Goal: Go to known website: Access a specific website the user already knows

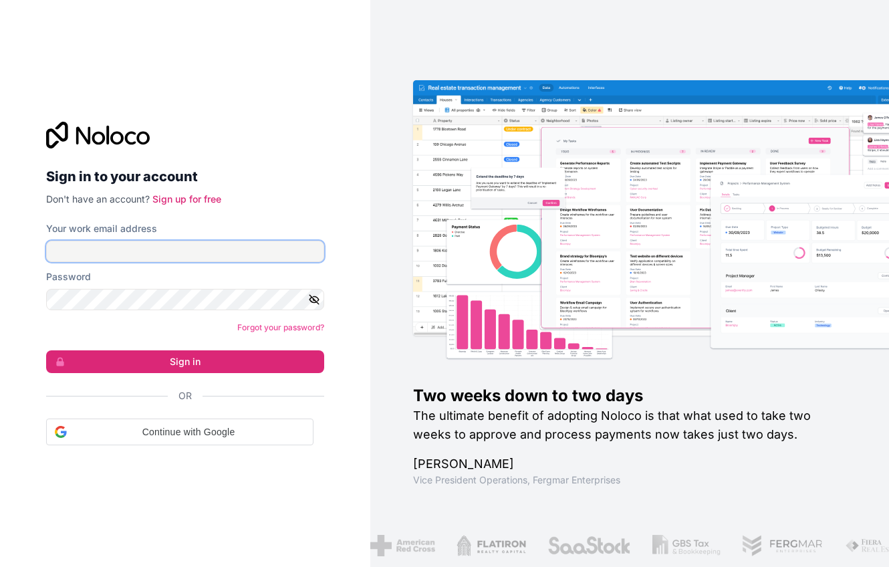
click at [243, 256] on input "Your work email address" at bounding box center [185, 251] width 278 height 21
type input "[EMAIL_ADDRESS][DOMAIN_NAME]"
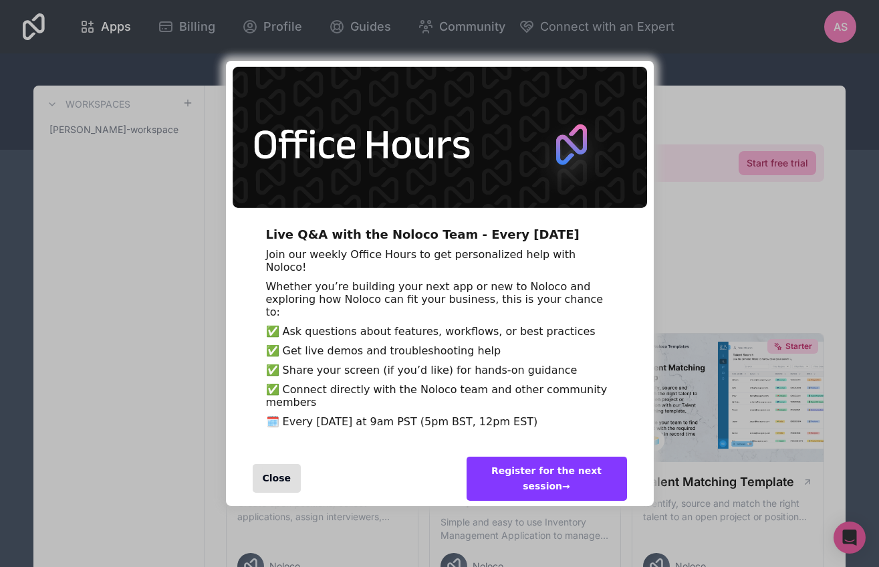
click at [269, 492] on div "Close" at bounding box center [277, 478] width 49 height 29
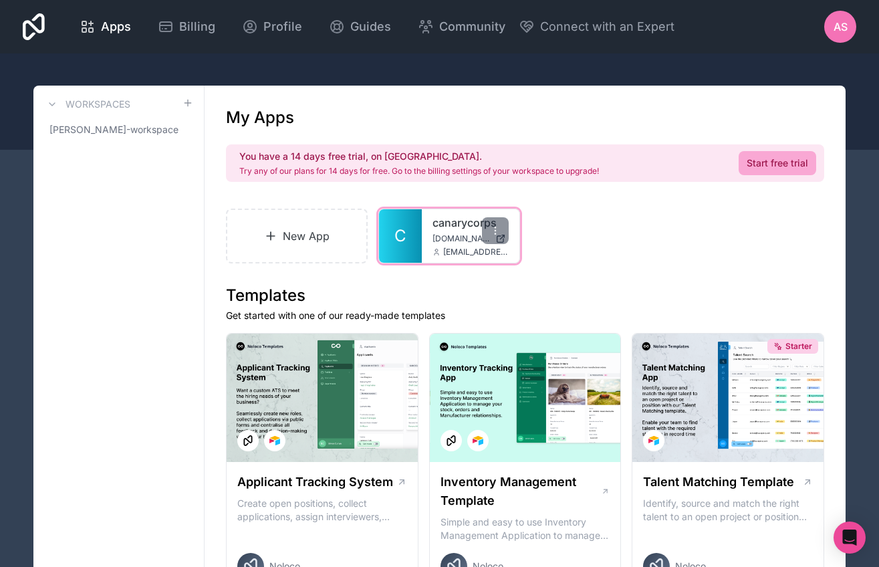
click at [429, 249] on div "canarycorps [DOMAIN_NAME] [EMAIL_ADDRESS][DOMAIN_NAME]" at bounding box center [471, 235] width 98 height 53
click at [462, 227] on link "canarycorps" at bounding box center [470, 222] width 76 height 16
